Goal: Information Seeking & Learning: Learn about a topic

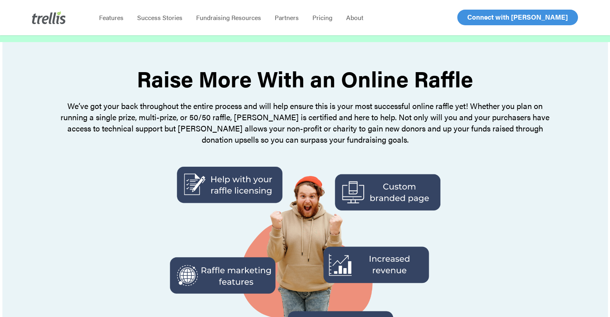
scroll to position [26, 0]
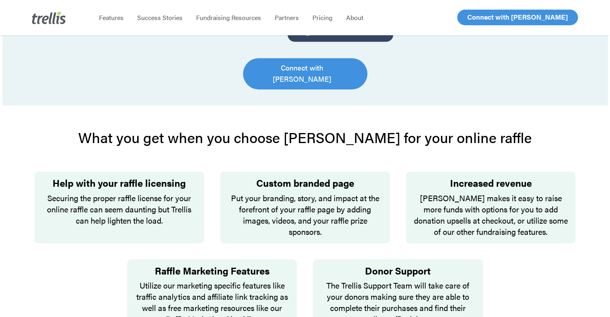
click at [51, 129] on h2 "What you get when you choose [PERSON_NAME] for your online raffle" at bounding box center [304, 137] width 541 height 16
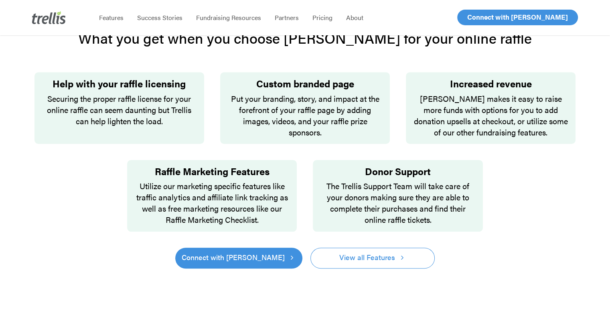
scroll to position [435, 0]
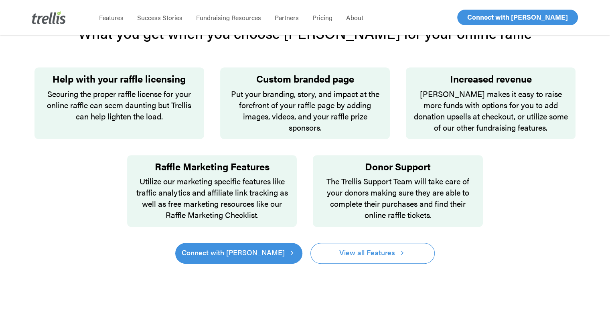
click at [48, 109] on p "Securing the proper raffle license for your online raffle can seem daunting but…" at bounding box center [119, 105] width 158 height 34
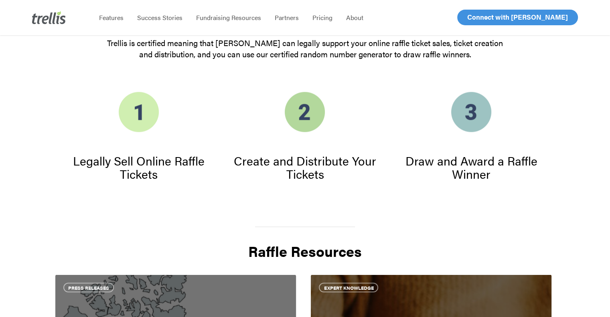
scroll to position [1332, 0]
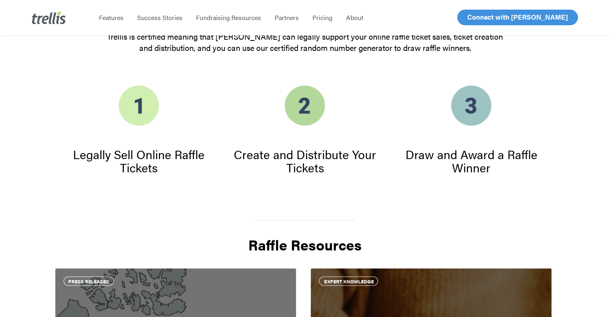
click at [92, 148] on span "Legally Sell Online Raffle Tickets" at bounding box center [138, 161] width 131 height 30
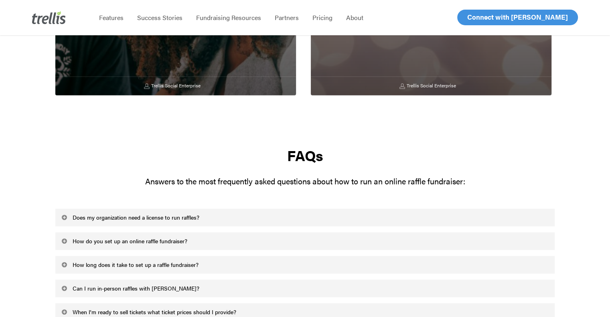
scroll to position [2111, 0]
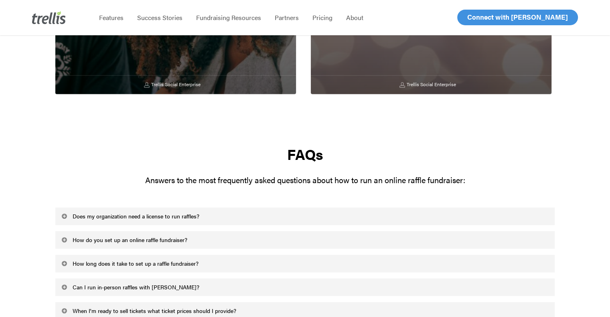
click at [60, 208] on link "Does my organization need a license to run raffles?" at bounding box center [304, 217] width 499 height 18
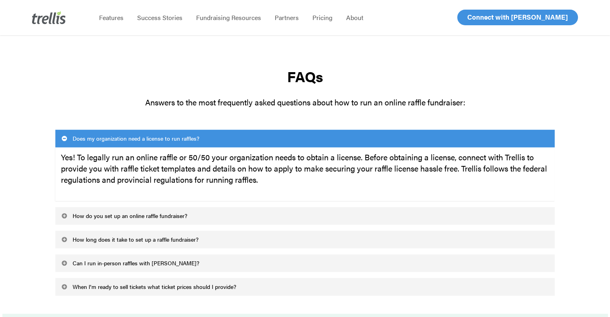
scroll to position [2196, 0]
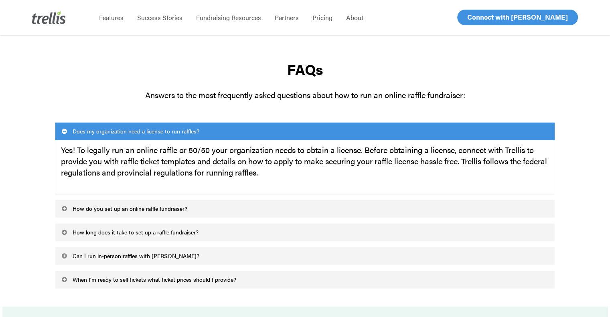
click at [64, 200] on link "How do you set up an online raffle fundraiser?" at bounding box center [304, 209] width 499 height 18
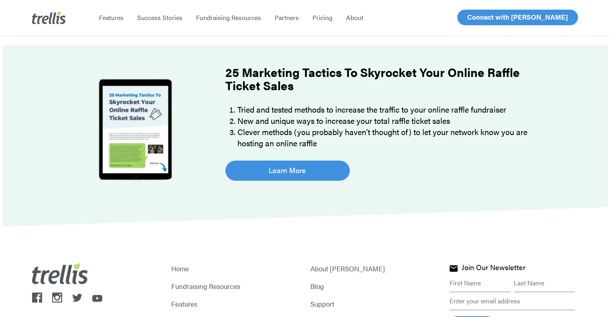
scroll to position [2511, 0]
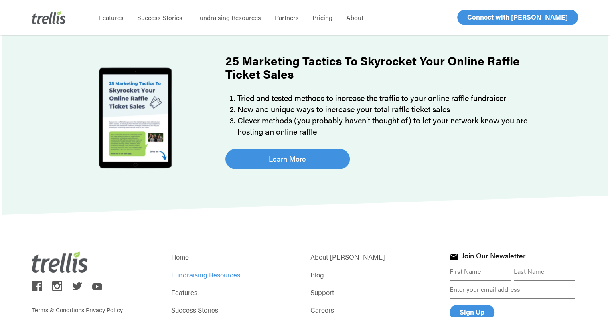
click at [179, 269] on link "Fundraising Resources" at bounding box center [235, 274] width 128 height 11
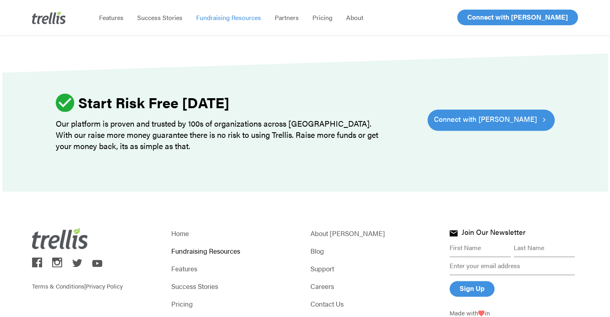
scroll to position [1117, 0]
